Goal: Task Accomplishment & Management: Manage account settings

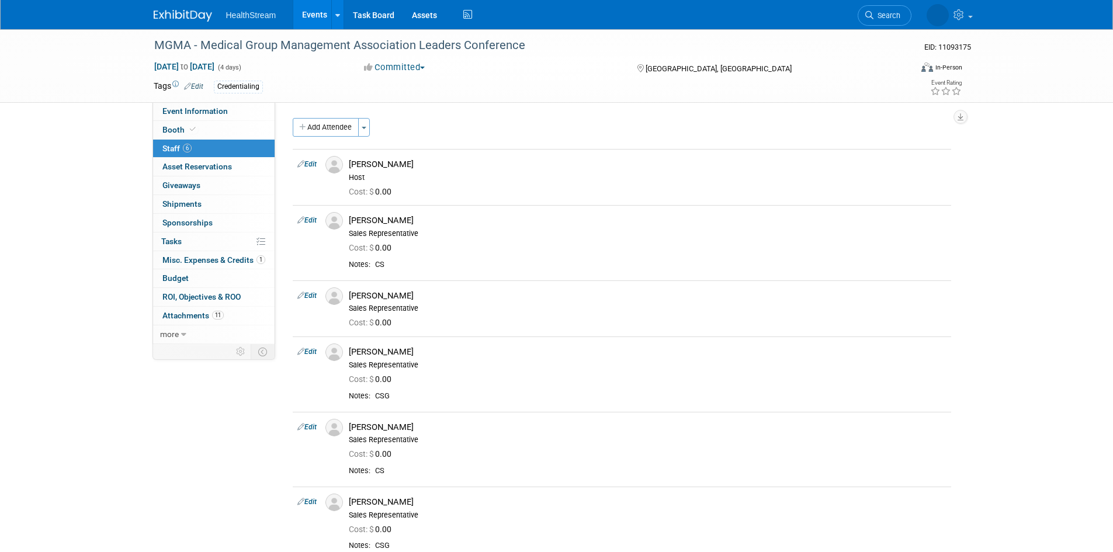
click at [312, 15] on link "Events" at bounding box center [314, 14] width 43 height 29
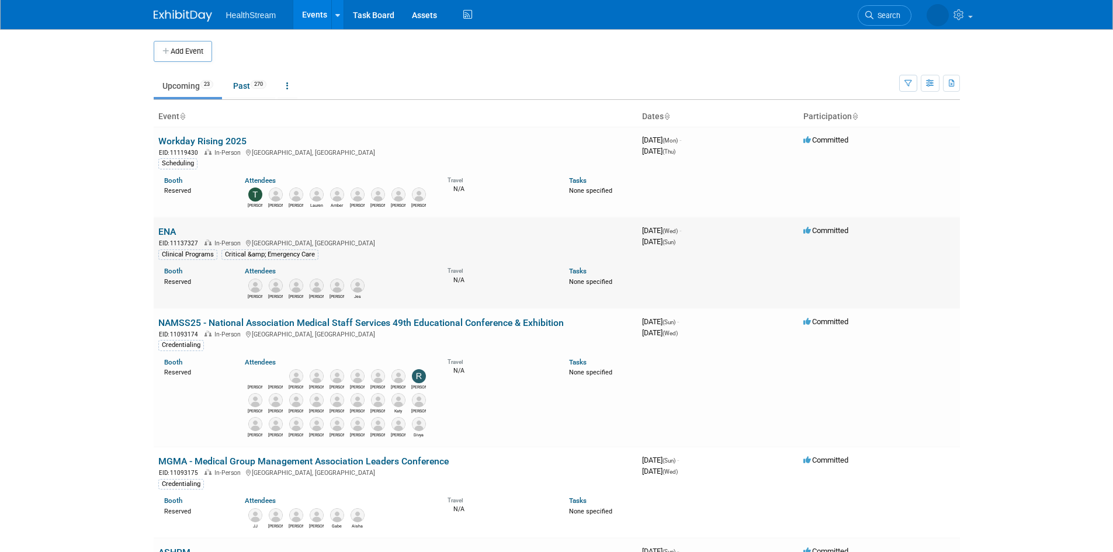
click at [165, 230] on link "ENA" at bounding box center [167, 231] width 18 height 11
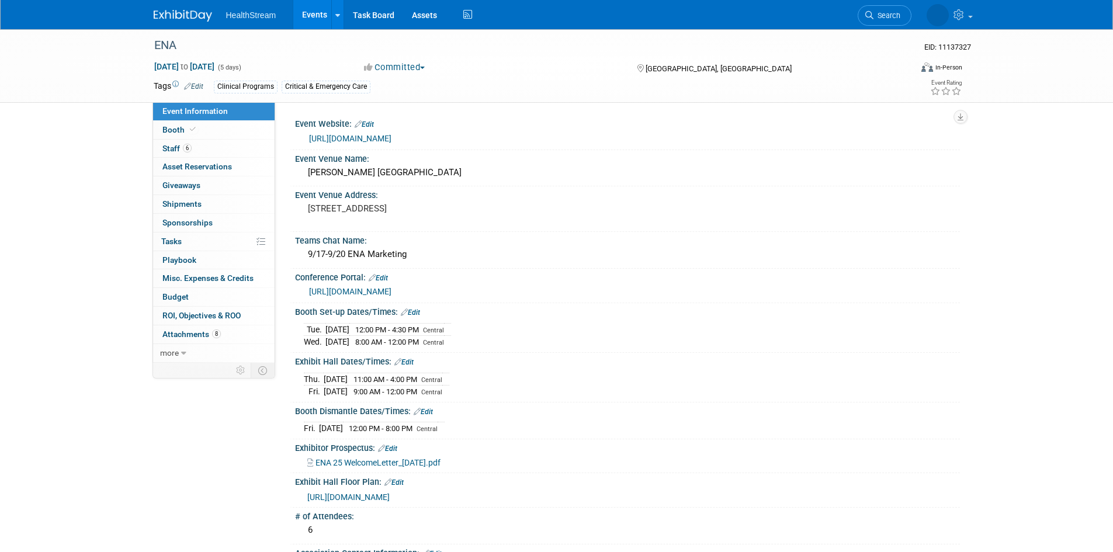
click at [438, 132] on div "https://www.ena.org/events/2025/09/17/ena-annual-conferences/emergency-nursing-…" at bounding box center [630, 138] width 642 height 13
click at [391, 135] on link "https://www.ena.org/events/2025/09/17/ena-annual-conferences/emergency-nursing-…" at bounding box center [350, 138] width 82 height 9
click at [417, 255] on div "9/17-9/20 ENA Marketing" at bounding box center [627, 254] width 647 height 18
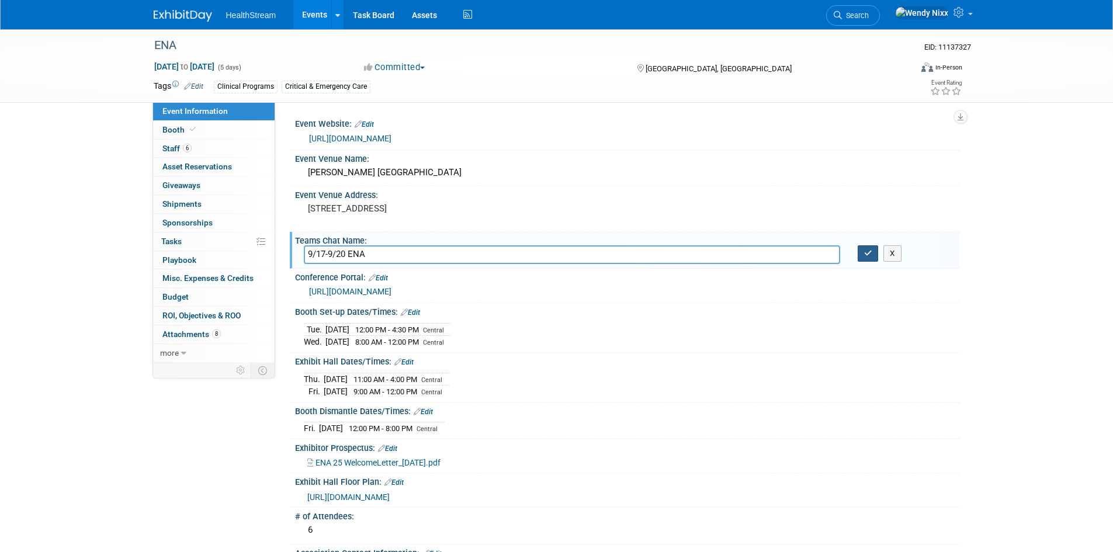
type input "9/17-9/20 ENA"
click at [870, 258] on button "button" at bounding box center [867, 253] width 21 height 16
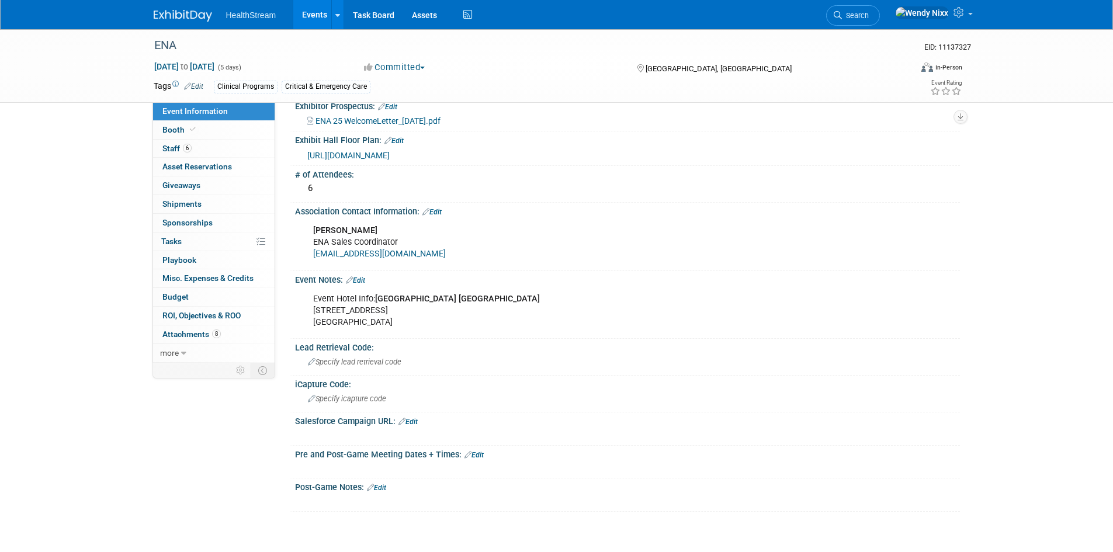
scroll to position [273, 0]
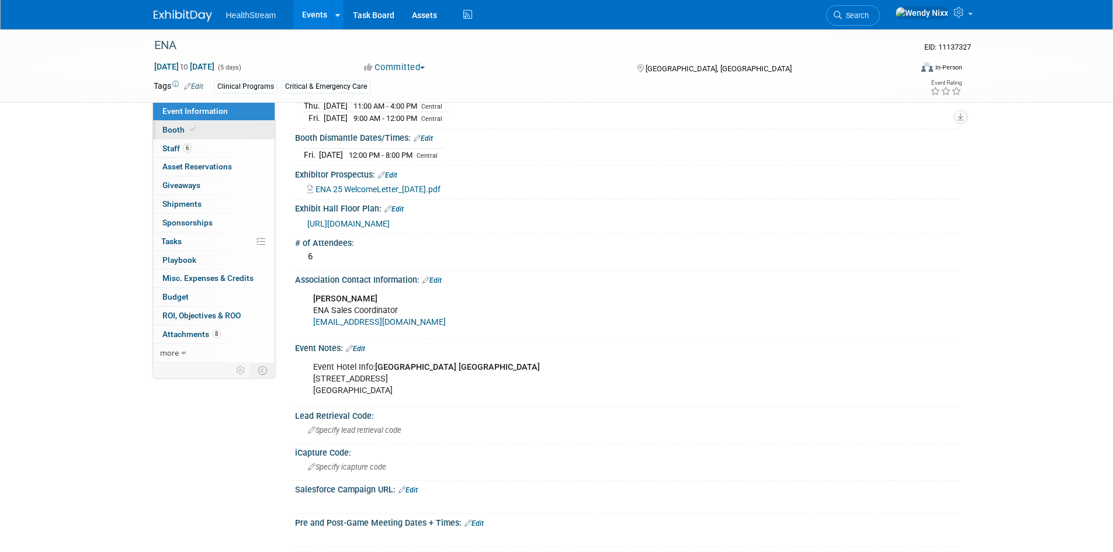
click at [178, 129] on span "Booth" at bounding box center [180, 129] width 36 height 9
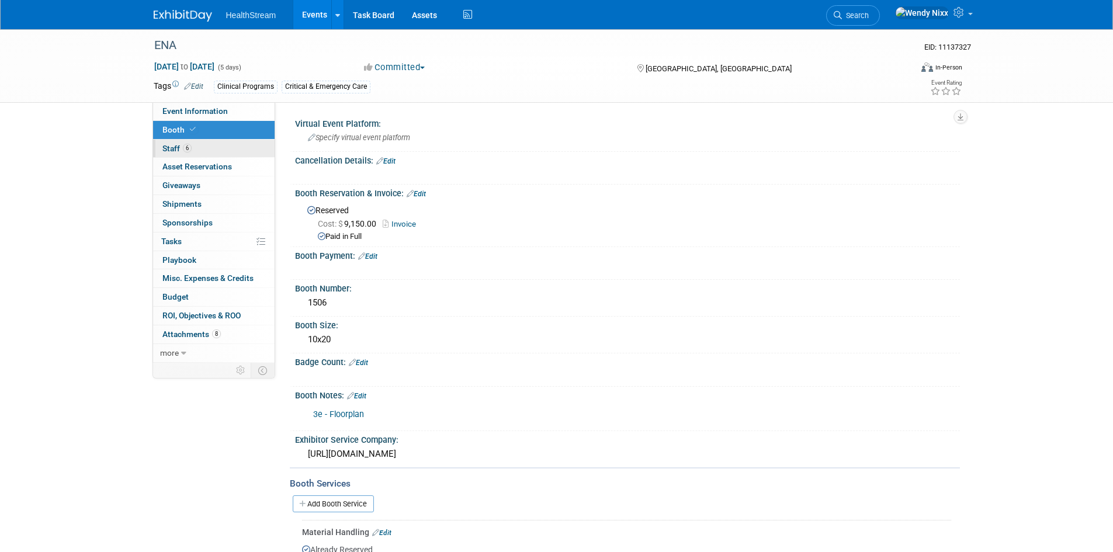
click at [168, 152] on span "Staff 6" at bounding box center [176, 148] width 29 height 9
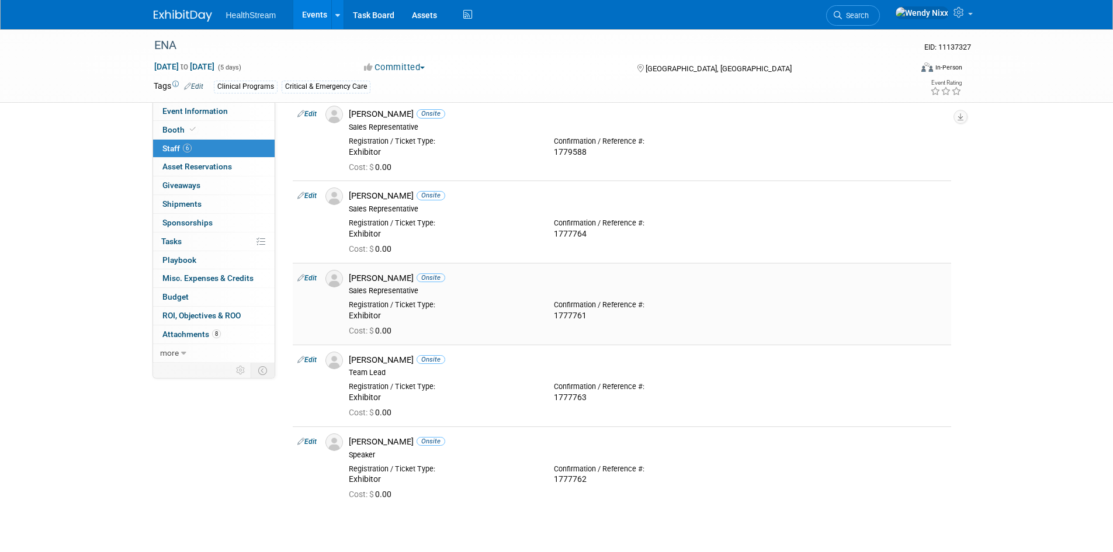
scroll to position [175, 0]
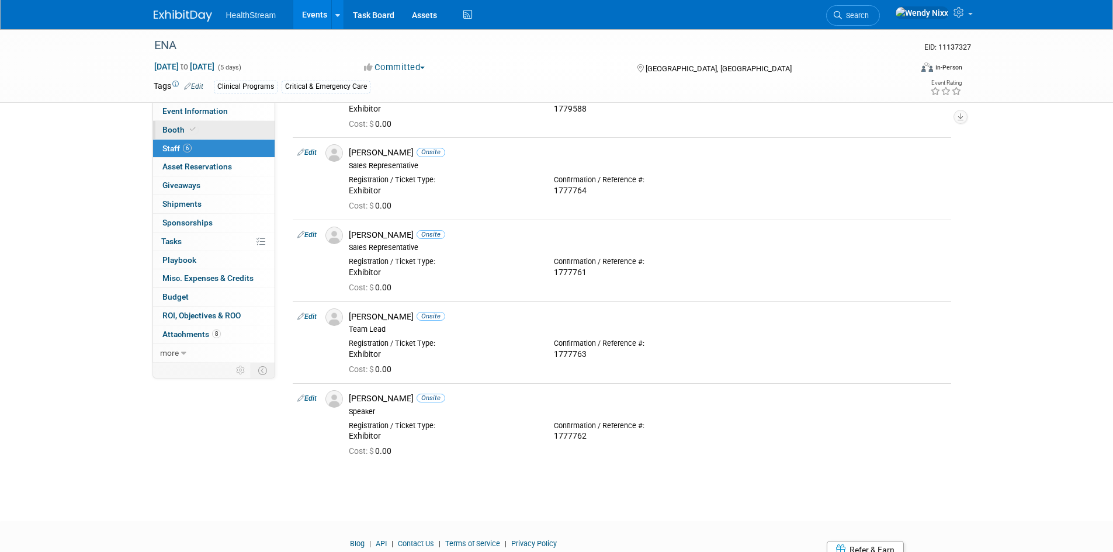
click at [179, 131] on span "Booth" at bounding box center [180, 129] width 36 height 9
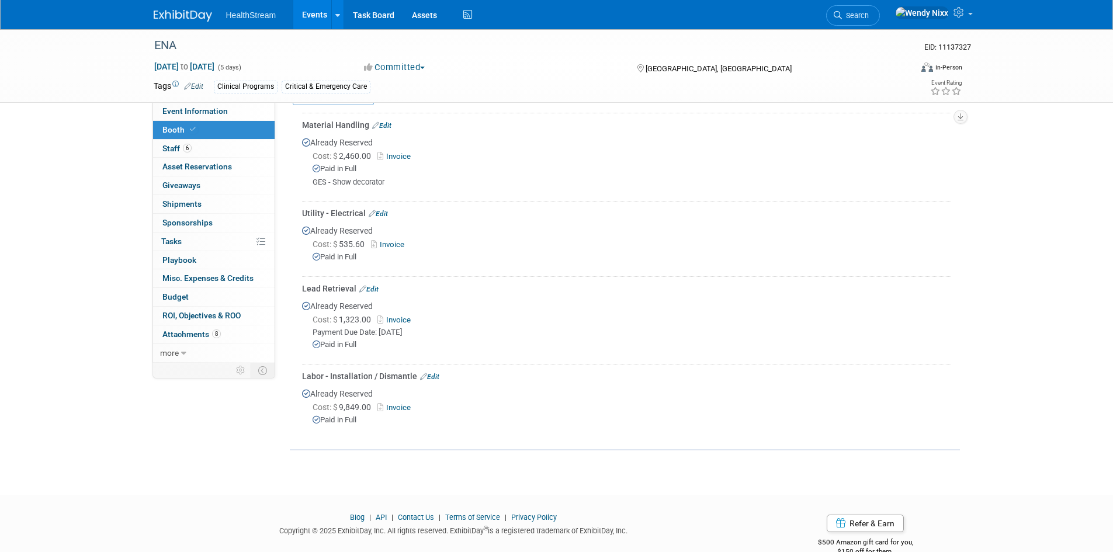
scroll to position [409, 0]
click at [408, 315] on link "Invoice" at bounding box center [396, 318] width 38 height 9
click at [179, 352] on link "more" at bounding box center [213, 353] width 121 height 18
click at [373, 286] on link "Edit" at bounding box center [368, 287] width 19 height 8
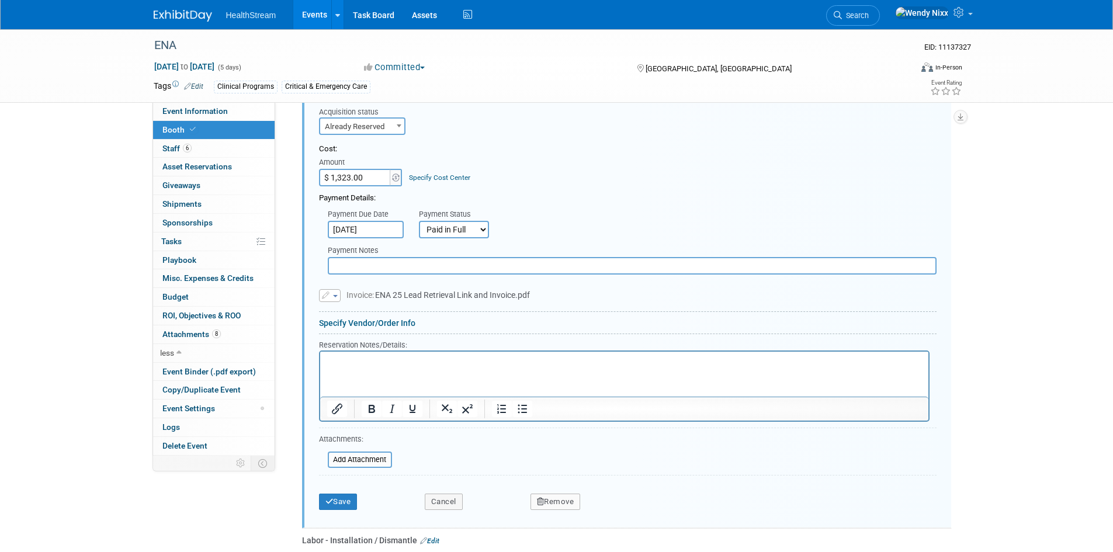
scroll to position [724, 0]
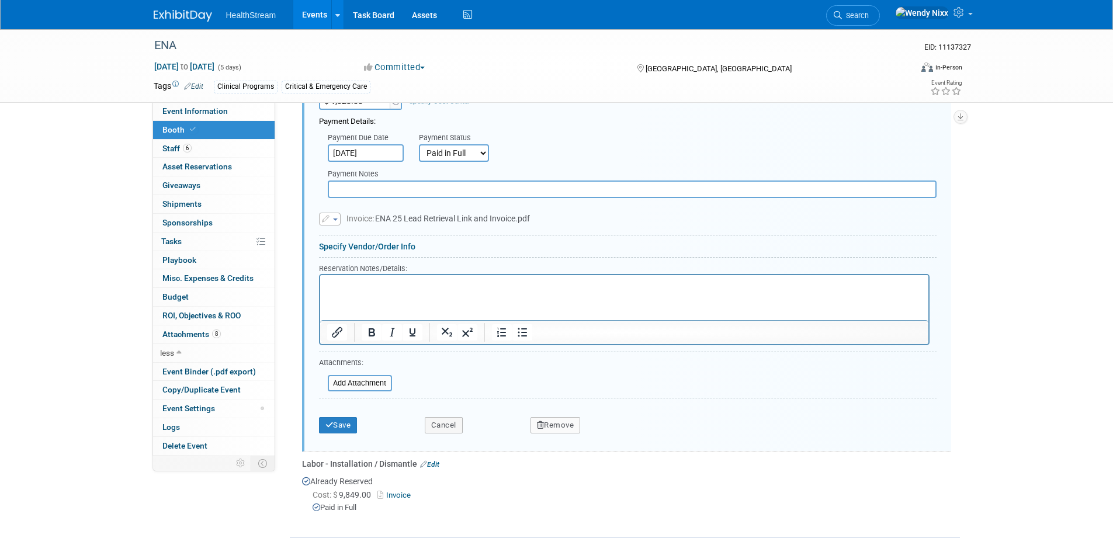
click at [335, 285] on p "Rich Text Area. Press ALT-0 for help." at bounding box center [623, 285] width 595 height 11
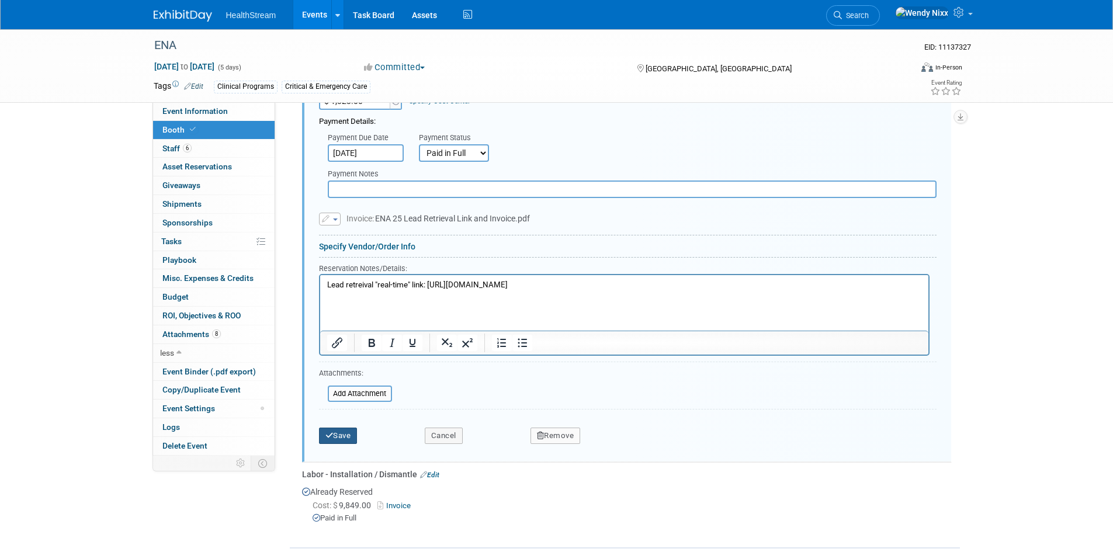
click at [345, 436] on button "Save" at bounding box center [338, 436] width 39 height 16
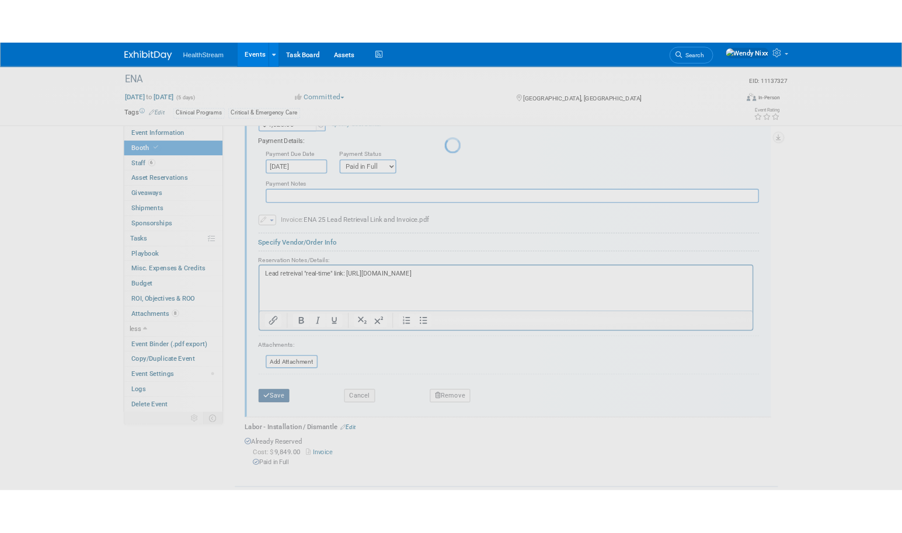
scroll to position [450, 0]
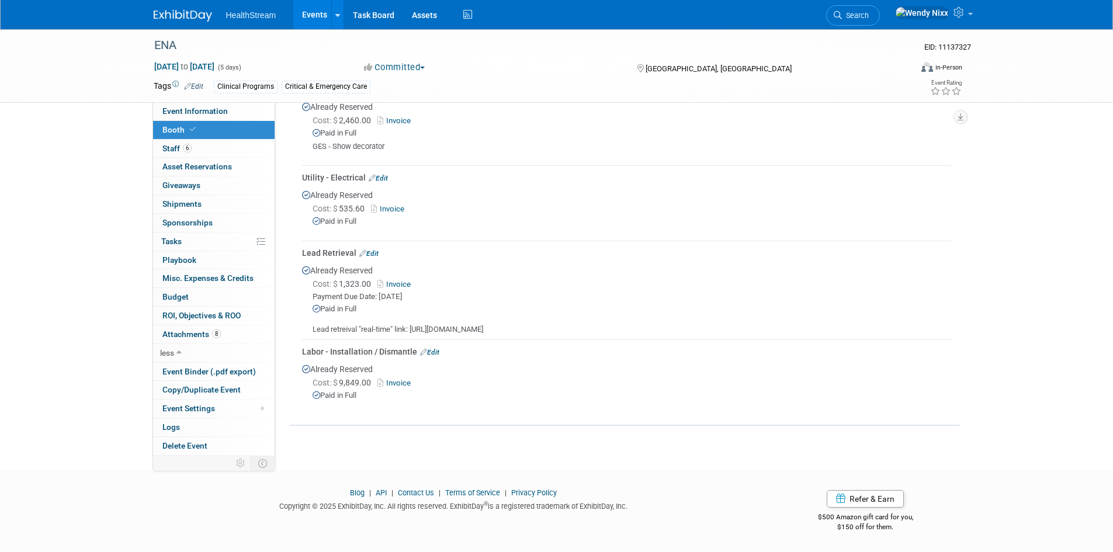
click at [392, 280] on link "Invoice" at bounding box center [396, 284] width 38 height 9
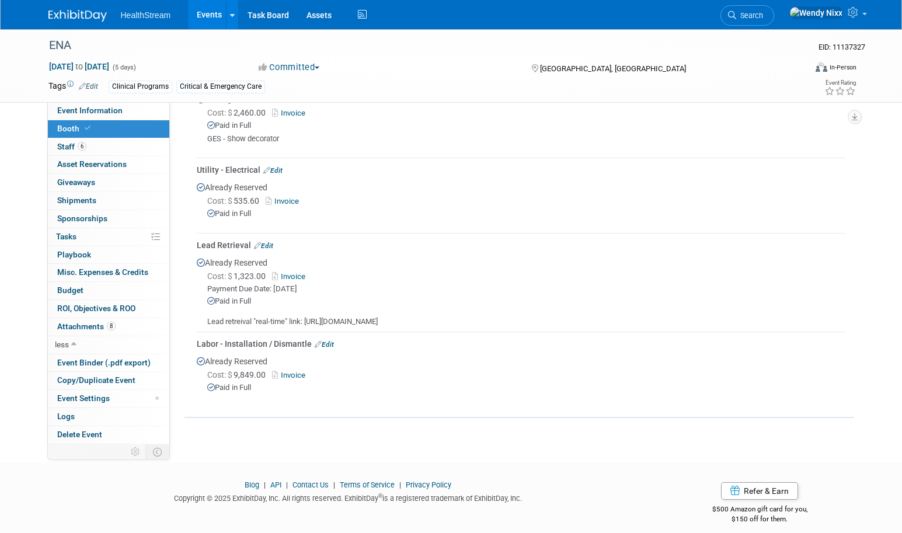
click at [216, 4] on link "Events" at bounding box center [209, 14] width 43 height 29
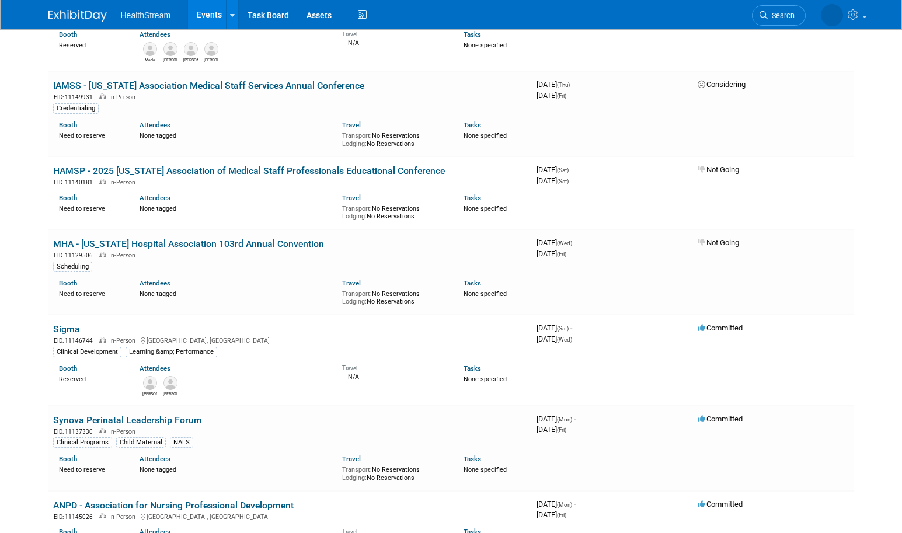
scroll to position [934, 0]
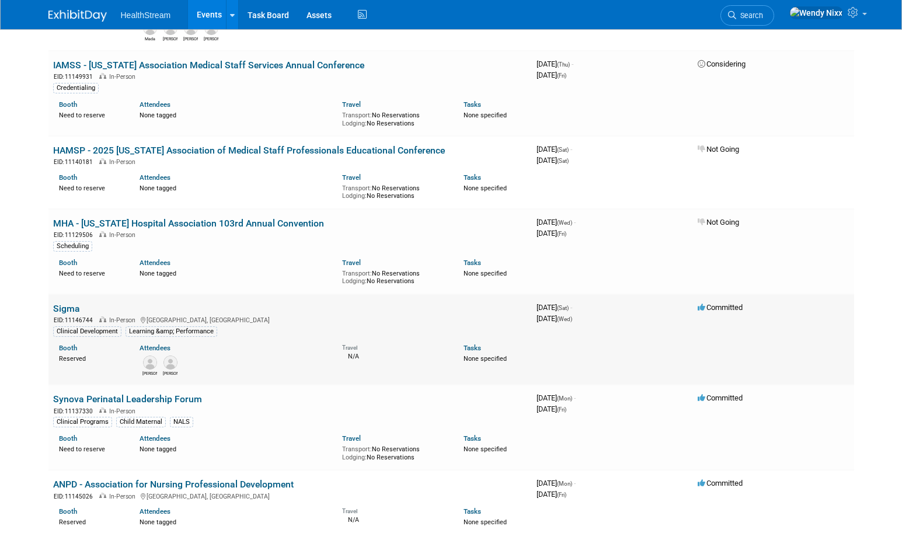
click at [67, 303] on link "Sigma" at bounding box center [66, 308] width 27 height 11
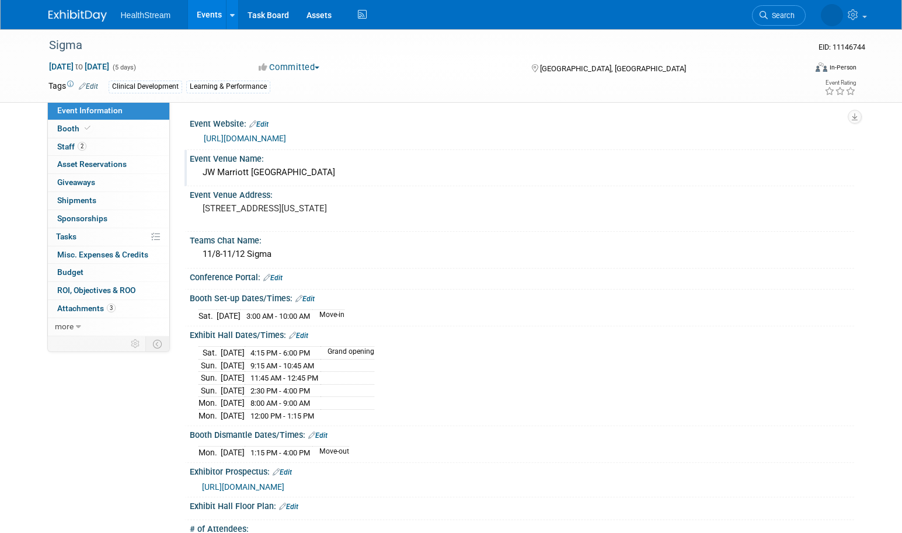
click at [307, 170] on div "JW Marriott [GEOGRAPHIC_DATA]" at bounding box center [522, 173] width 647 height 18
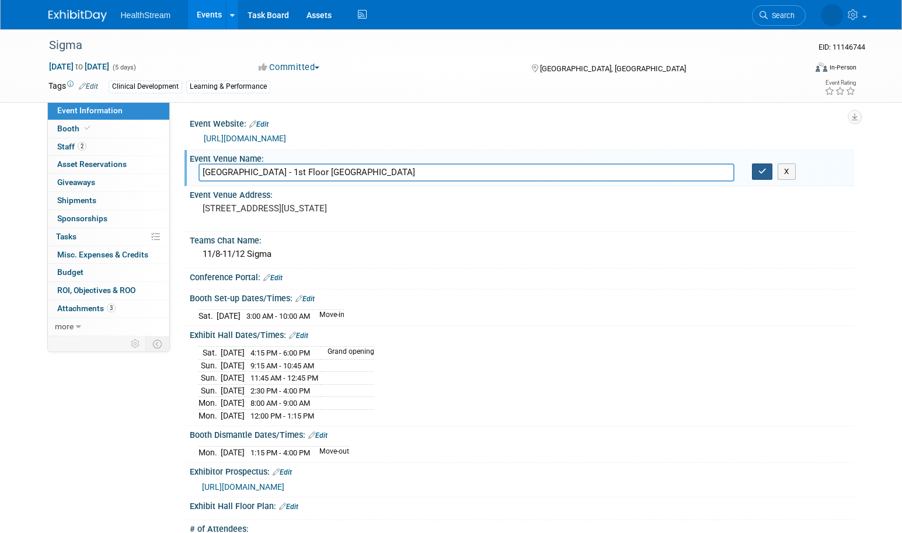
type input "[GEOGRAPHIC_DATA] - 1st Floor [GEOGRAPHIC_DATA]"
click at [759, 175] on icon "button" at bounding box center [763, 172] width 8 height 8
